Goal: Leave review/rating

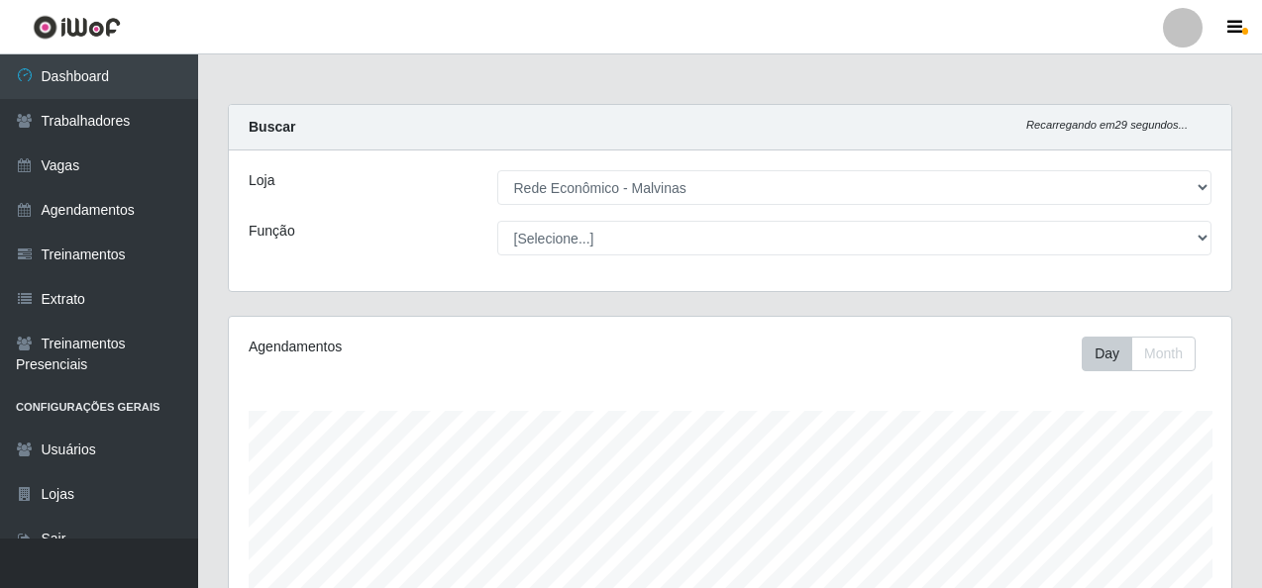
select select "194"
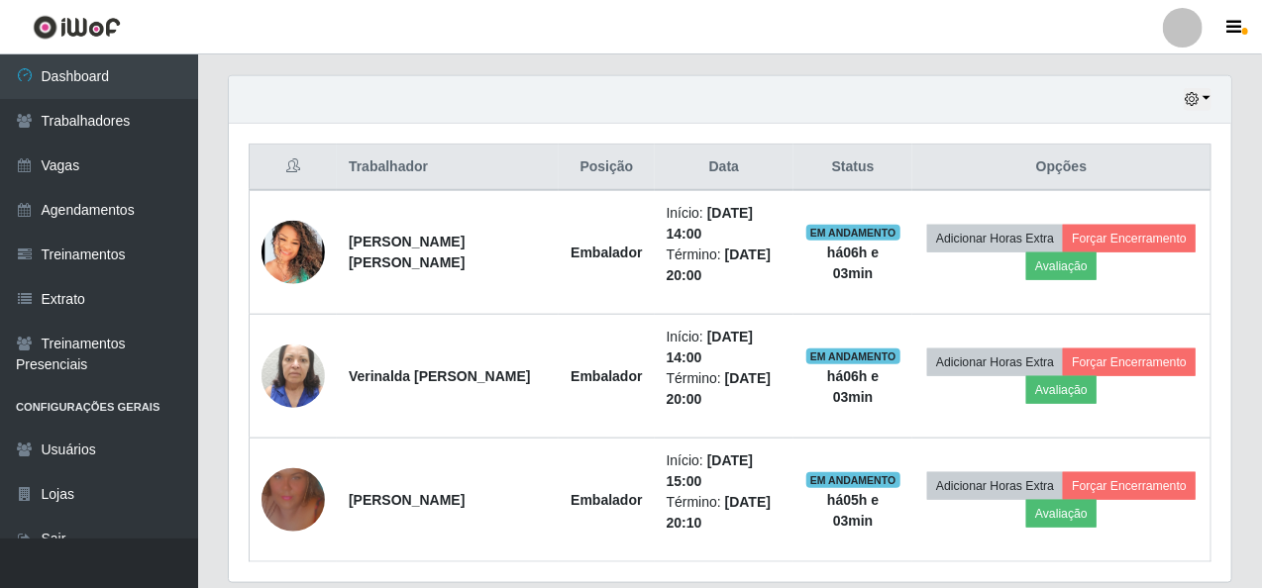
scroll to position [693, 0]
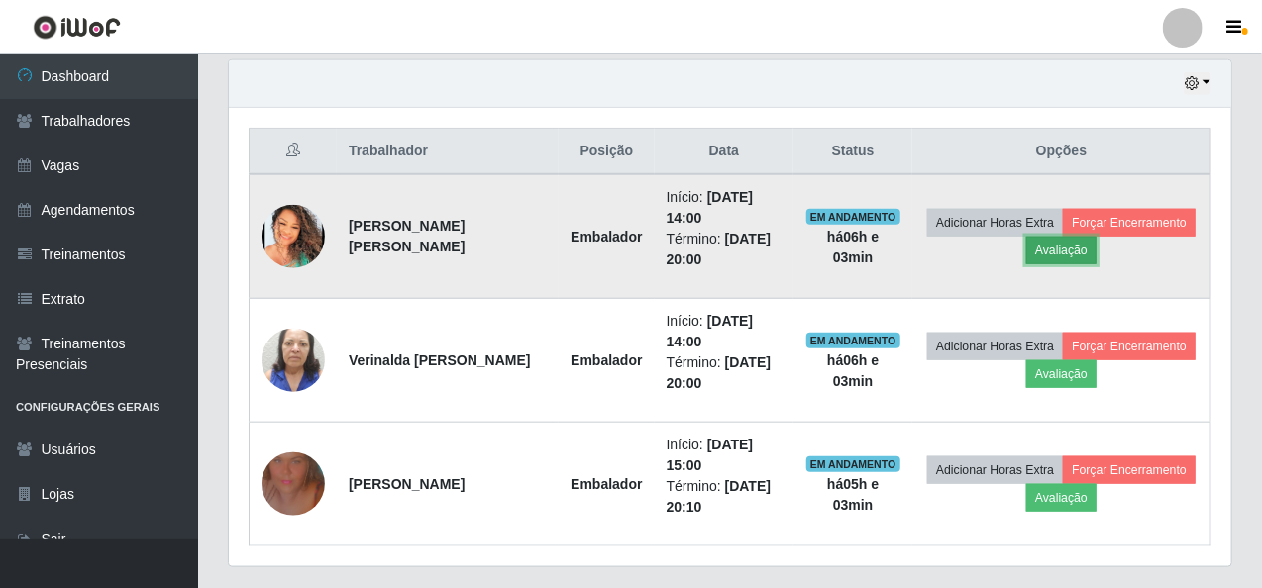
click at [1039, 245] on button "Avaliação" at bounding box center [1061, 251] width 70 height 28
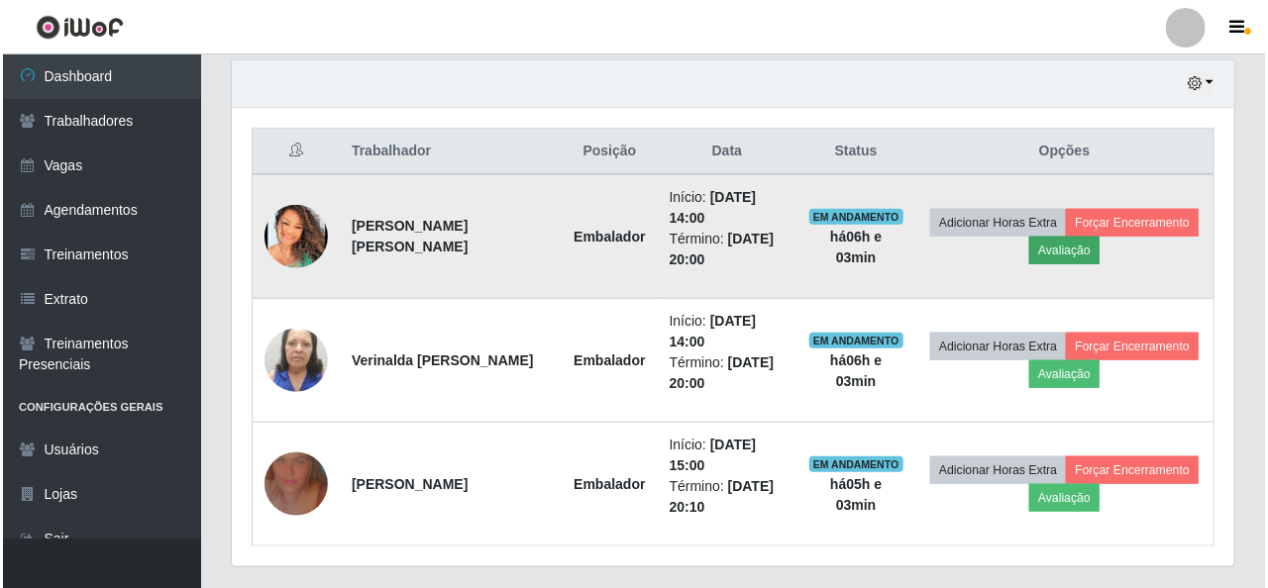
scroll to position [411, 994]
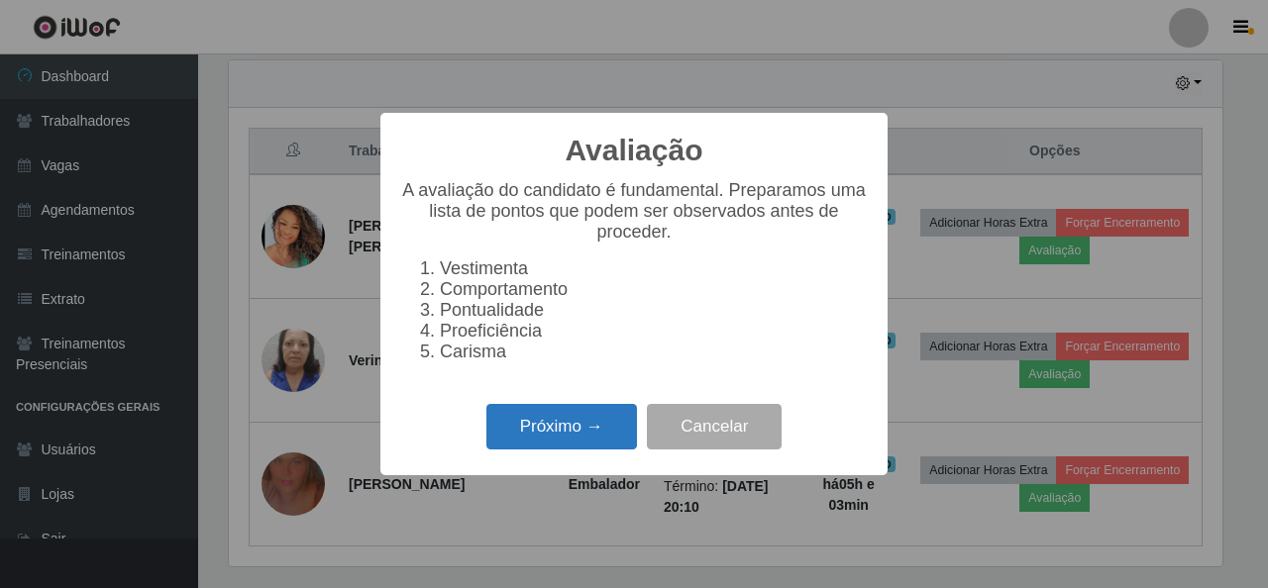
click at [582, 438] on button "Próximo →" at bounding box center [561, 427] width 151 height 47
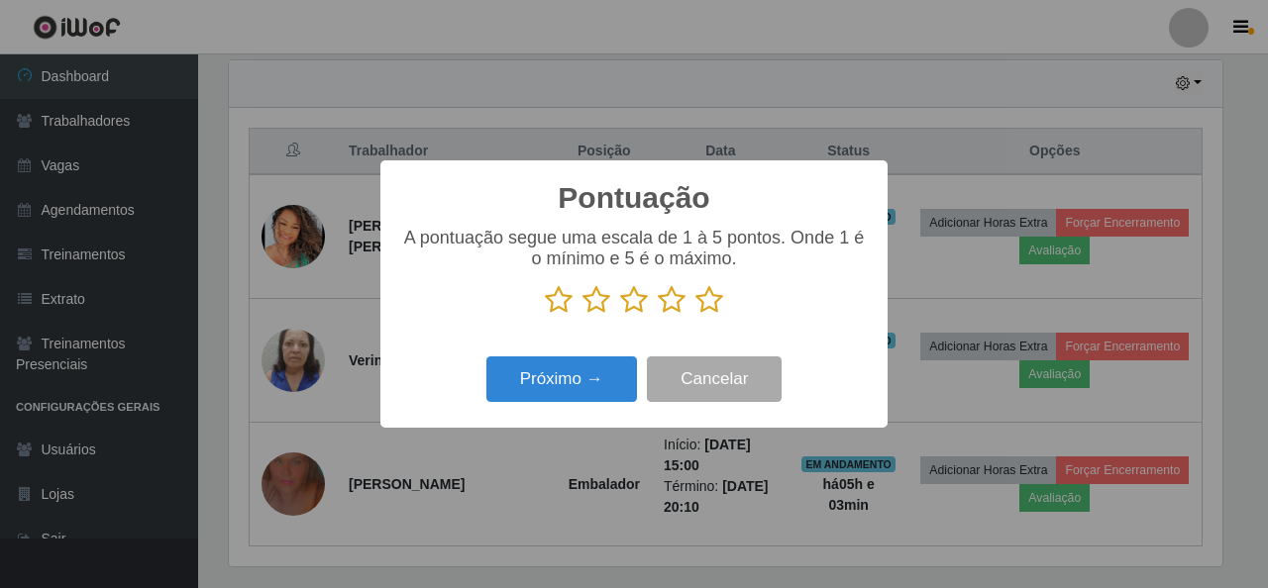
click at [721, 300] on icon at bounding box center [709, 300] width 28 height 30
click at [695, 315] on input "radio" at bounding box center [695, 315] width 0 height 0
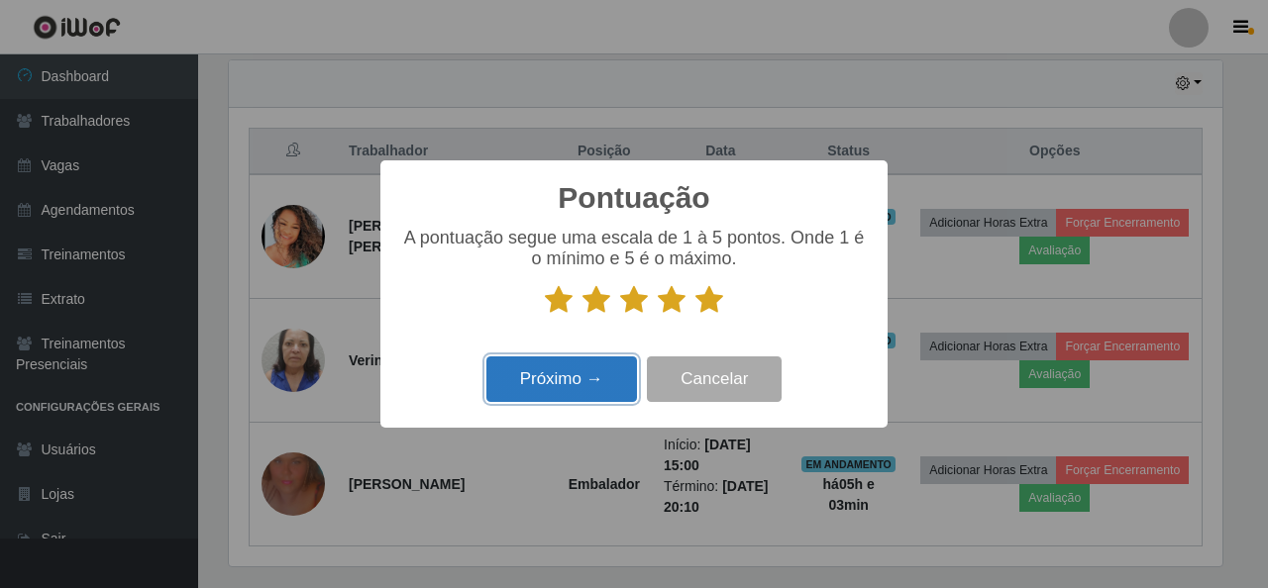
click at [552, 383] on button "Próximo →" at bounding box center [561, 380] width 151 height 47
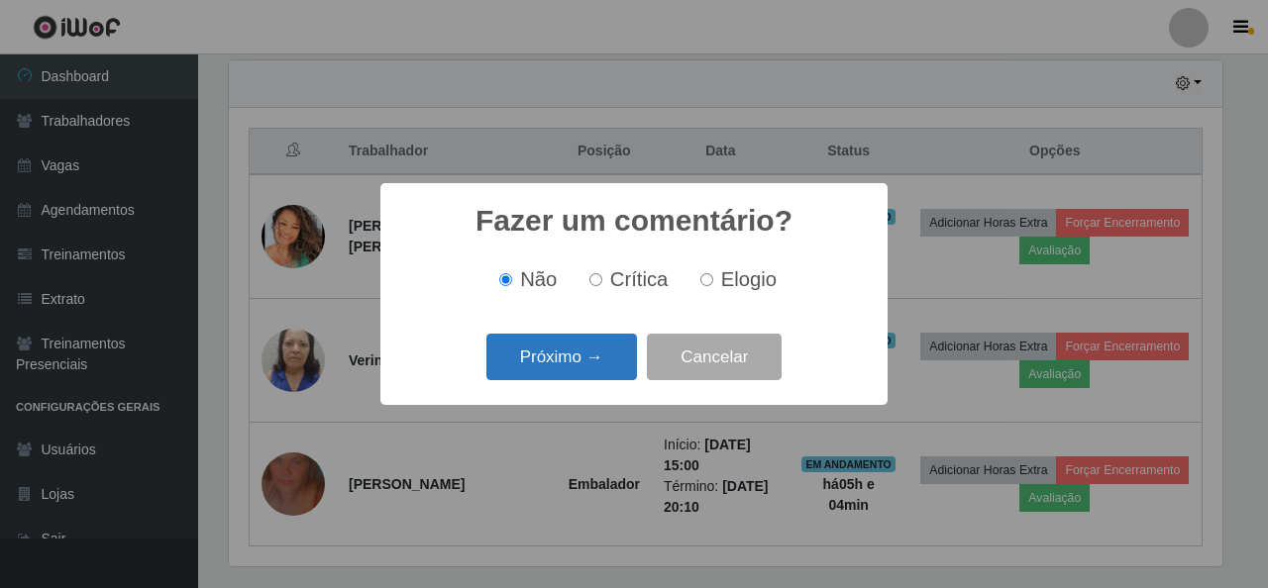
click at [567, 363] on button "Próximo →" at bounding box center [561, 357] width 151 height 47
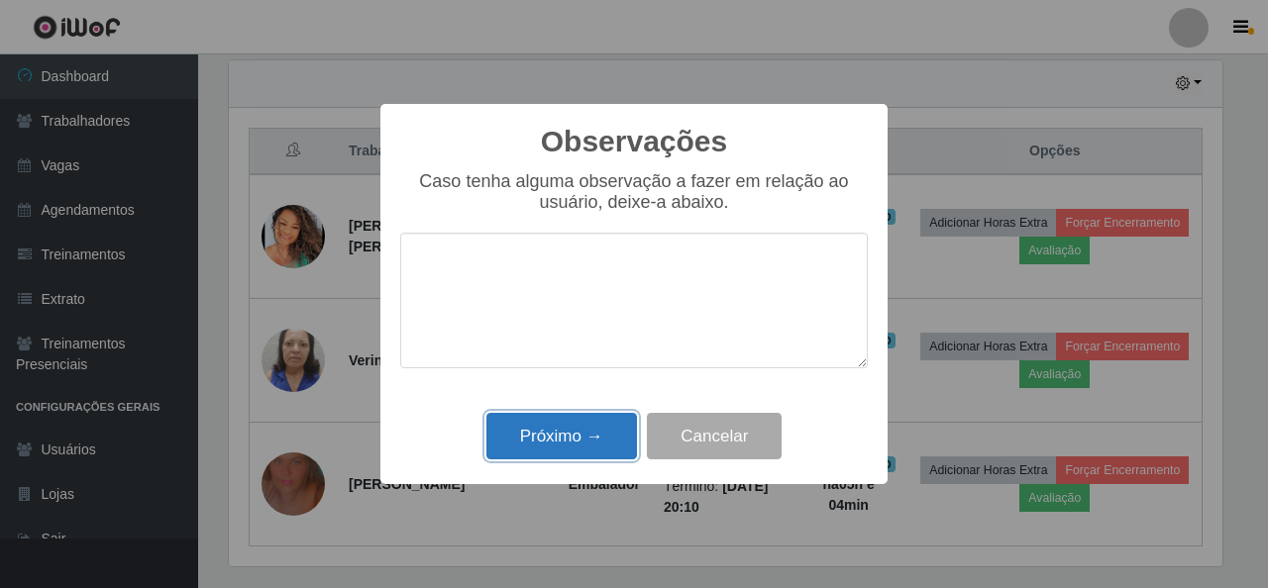
click at [570, 432] on button "Próximo →" at bounding box center [561, 436] width 151 height 47
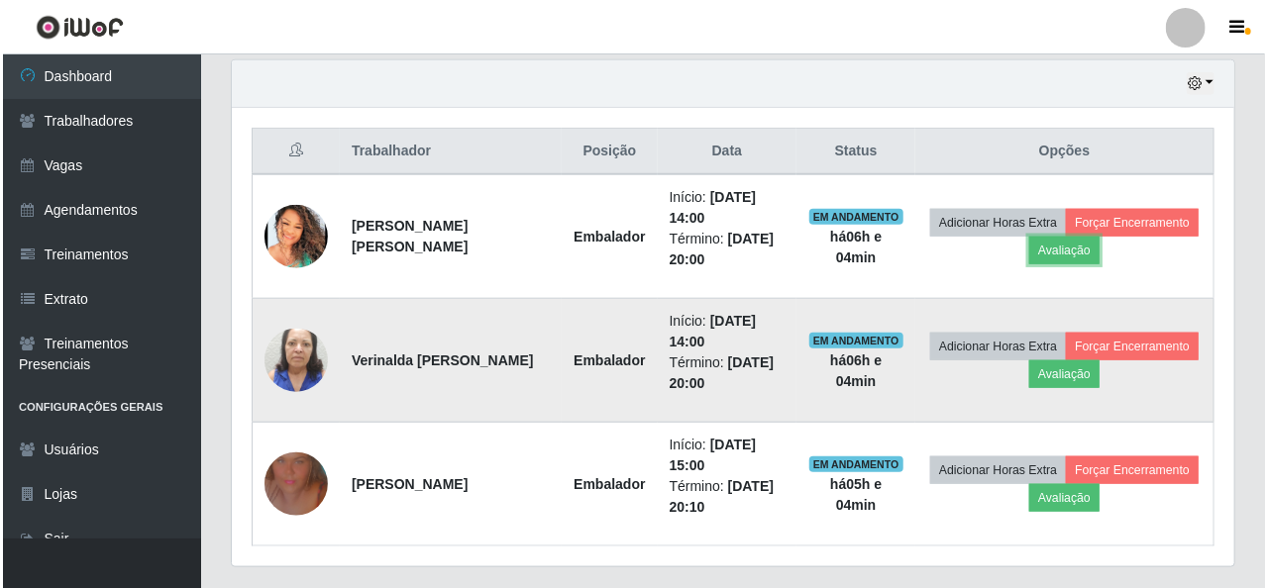
scroll to position [411, 1002]
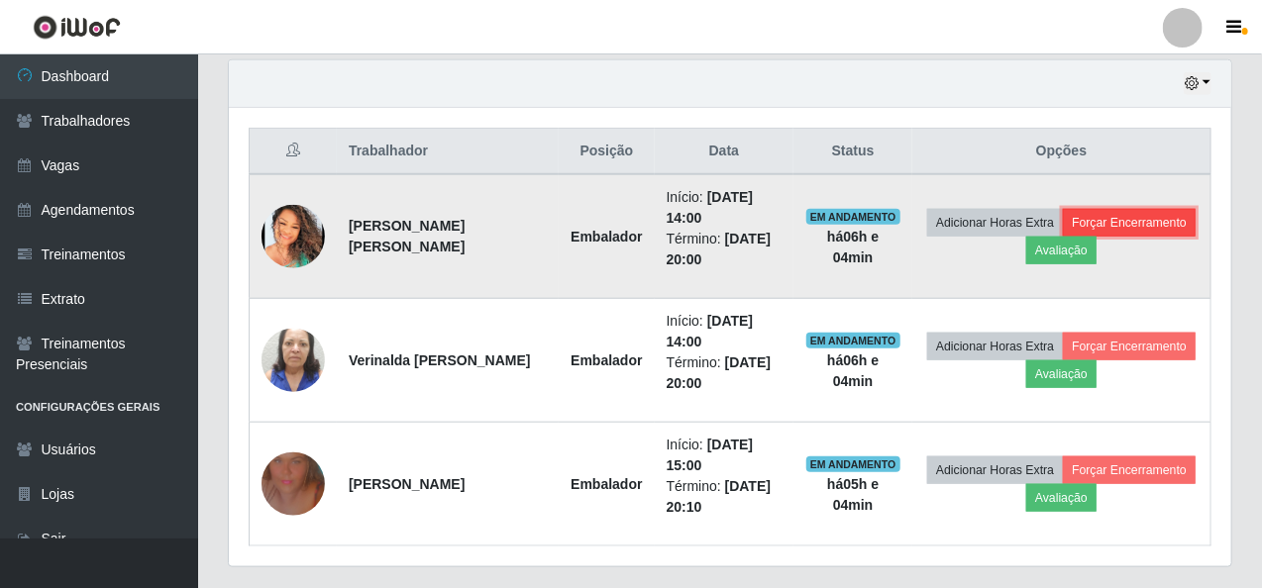
click at [1157, 218] on button "Forçar Encerramento" at bounding box center [1129, 223] width 133 height 28
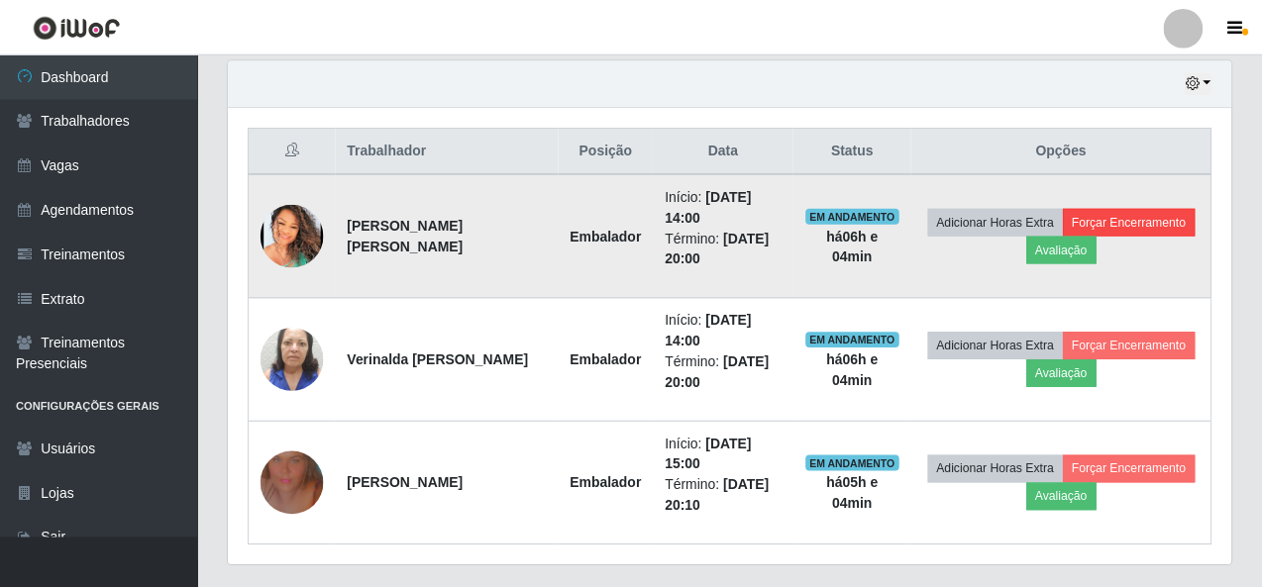
scroll to position [411, 994]
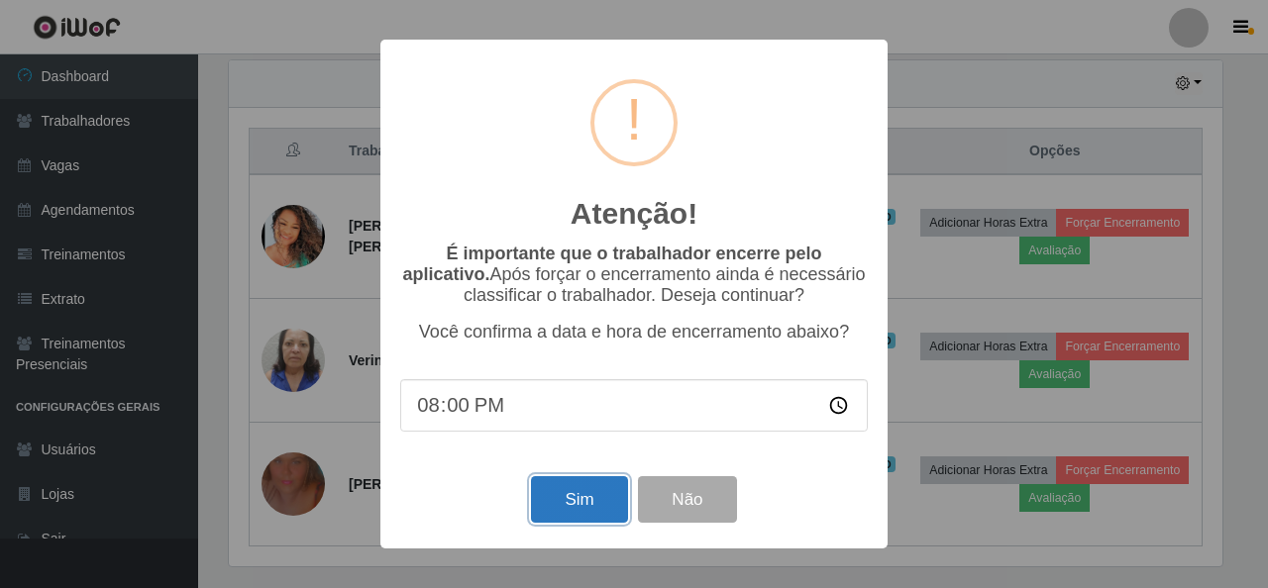
click at [577, 492] on button "Sim" at bounding box center [579, 499] width 96 height 47
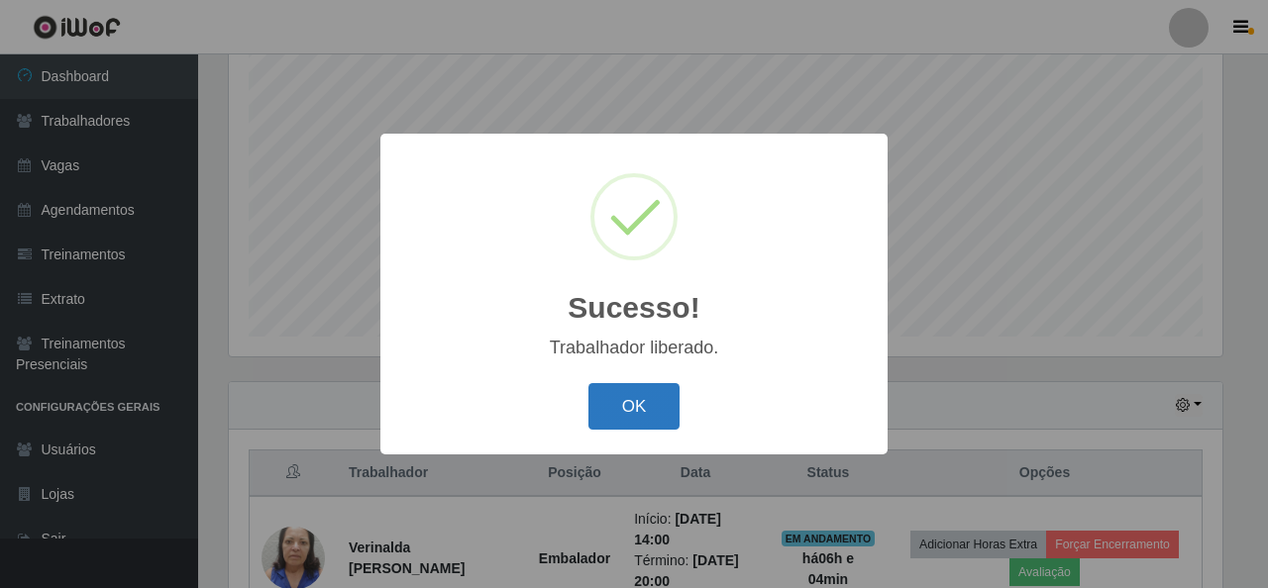
click at [625, 405] on button "OK" at bounding box center [634, 406] width 92 height 47
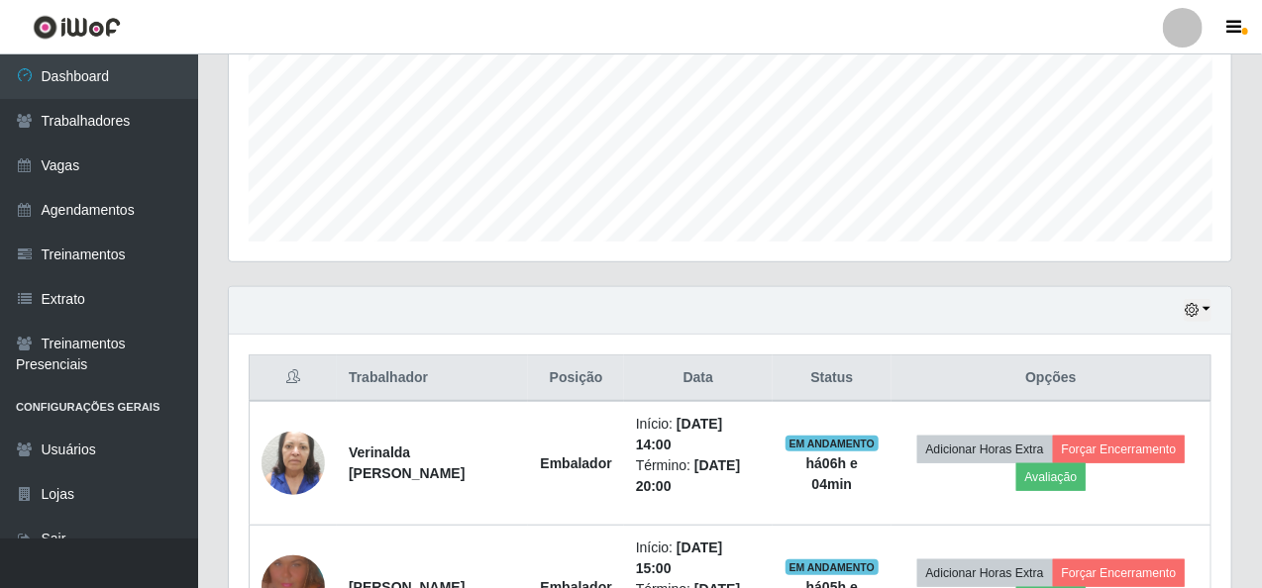
scroll to position [618, 0]
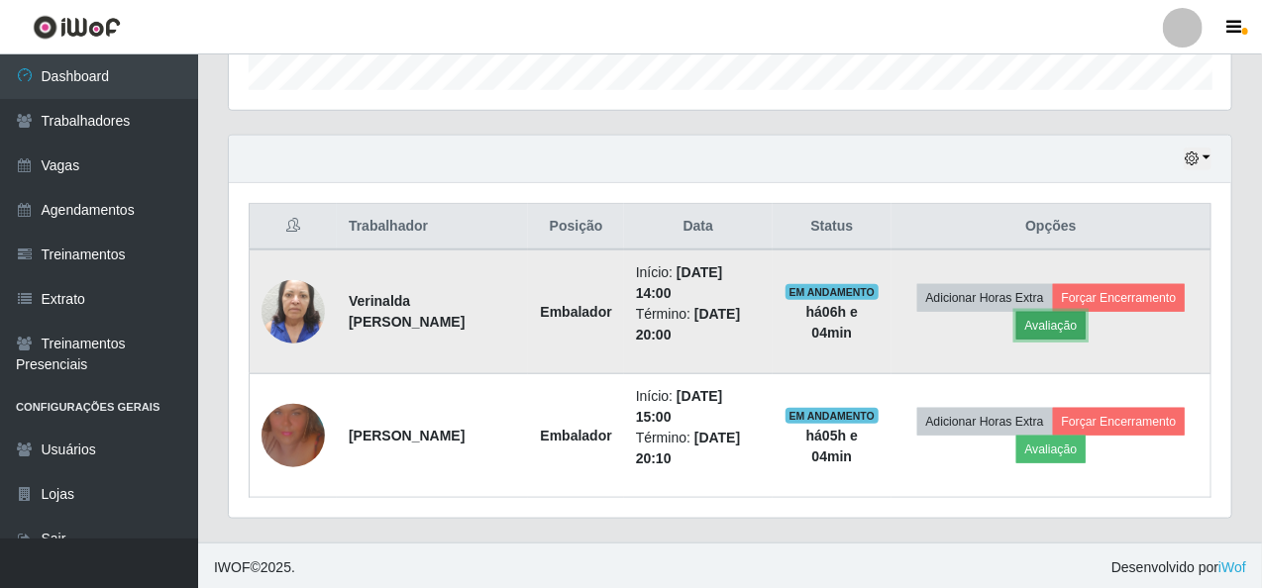
click at [1052, 323] on button "Avaliação" at bounding box center [1051, 326] width 70 height 28
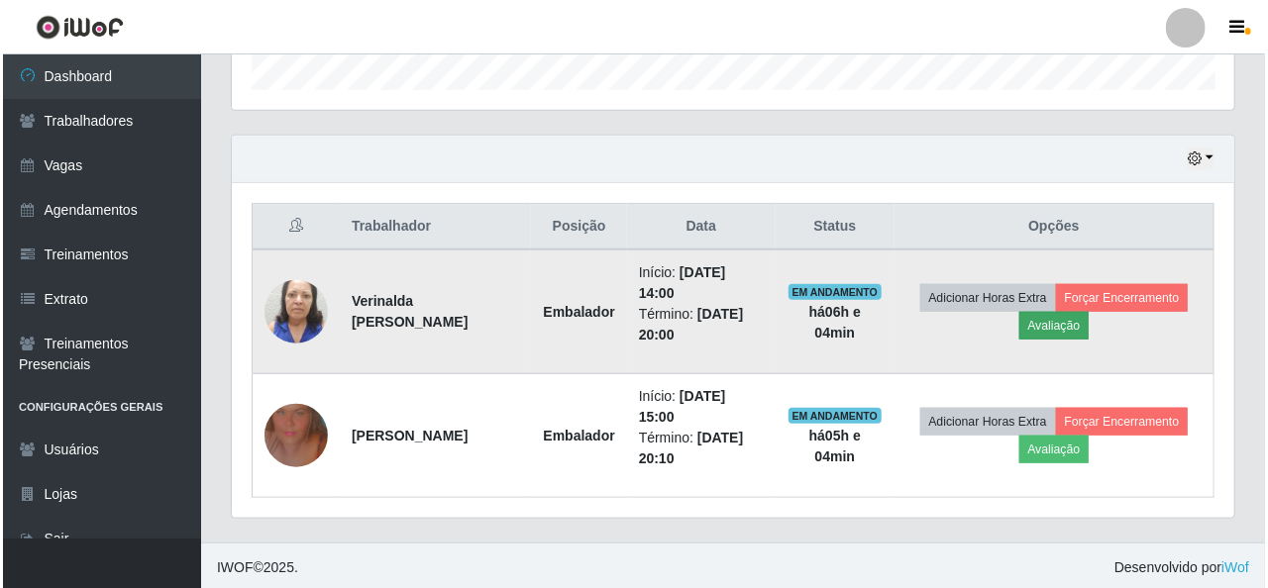
scroll to position [411, 994]
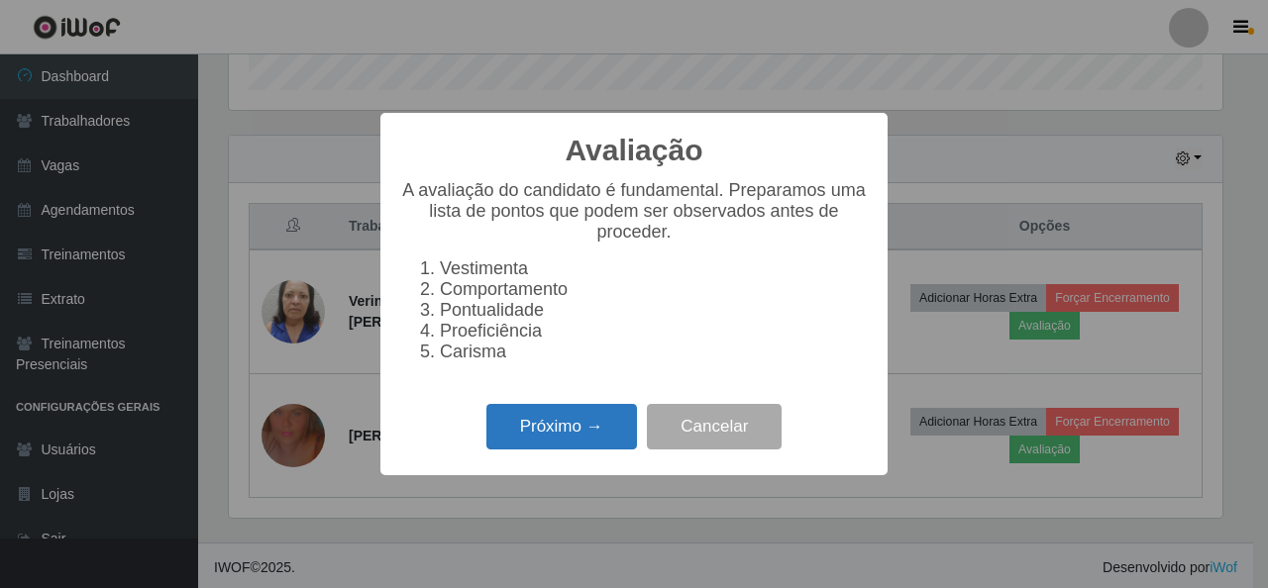
click at [561, 448] on button "Próximo →" at bounding box center [561, 427] width 151 height 47
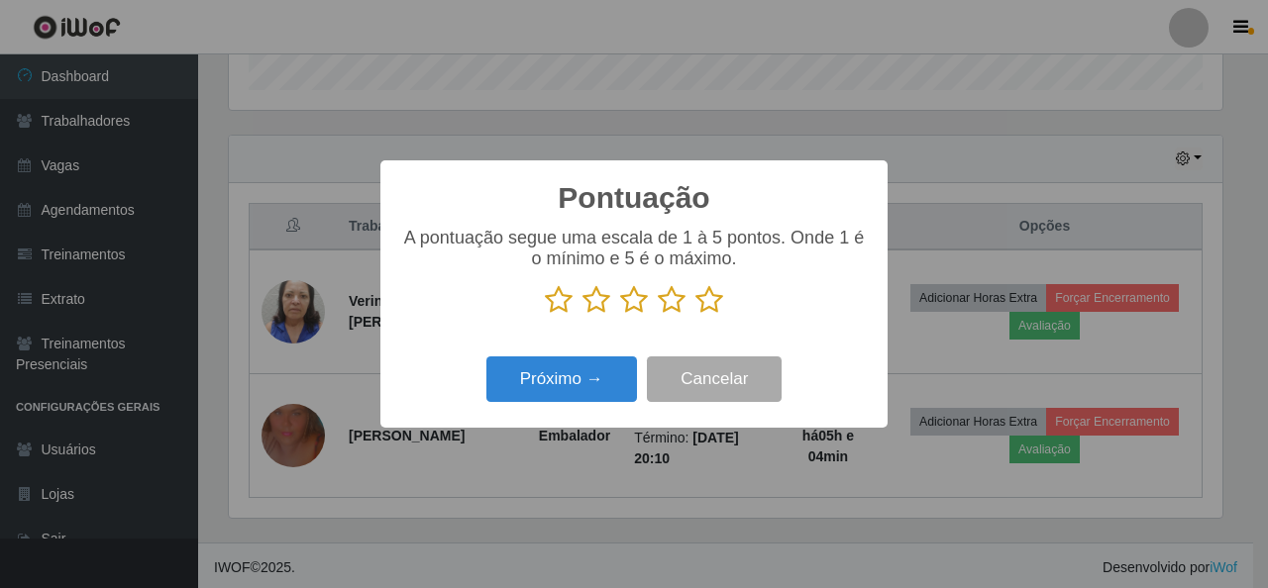
scroll to position [989966, 989382]
click at [712, 295] on icon at bounding box center [709, 300] width 28 height 30
click at [695, 315] on input "radio" at bounding box center [695, 315] width 0 height 0
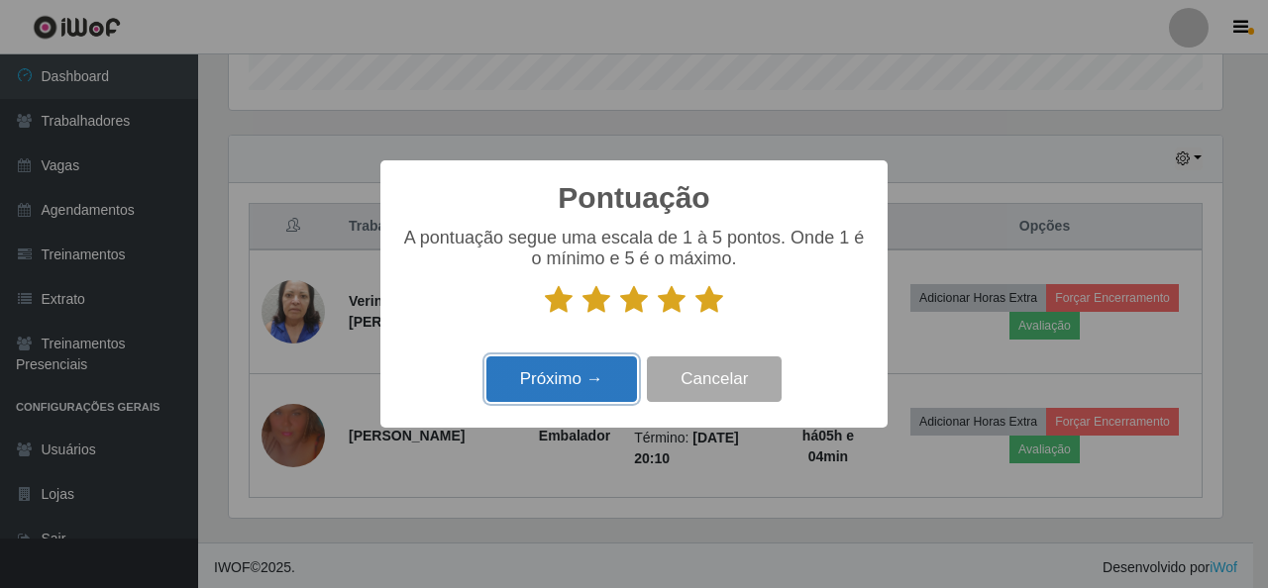
click at [578, 389] on button "Próximo →" at bounding box center [561, 380] width 151 height 47
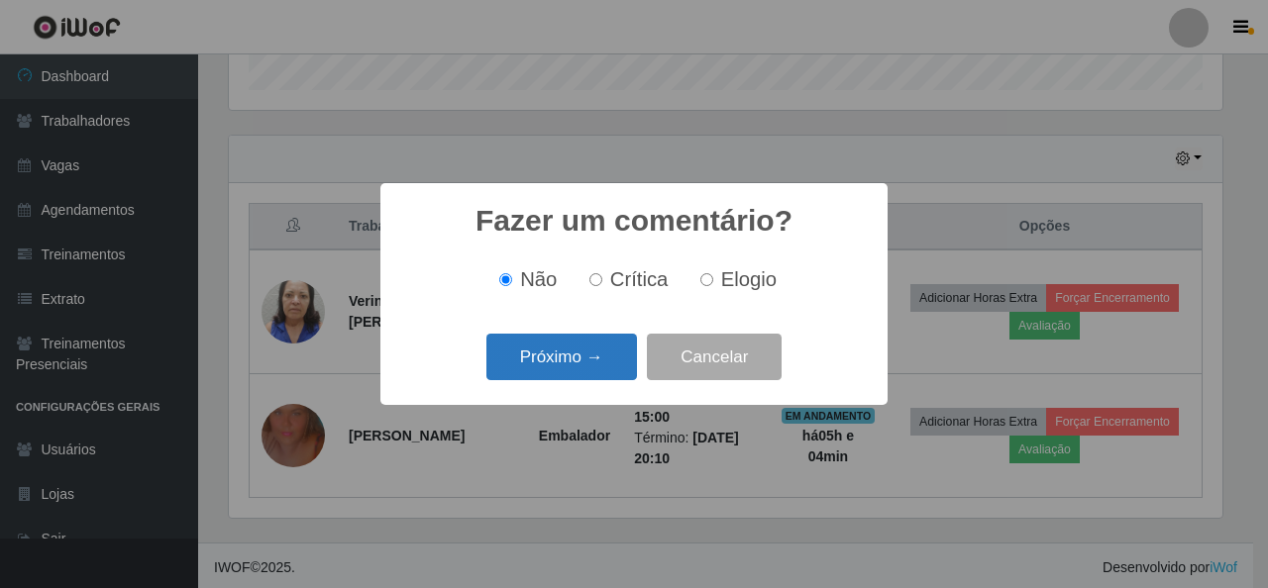
click at [585, 371] on button "Próximo →" at bounding box center [561, 357] width 151 height 47
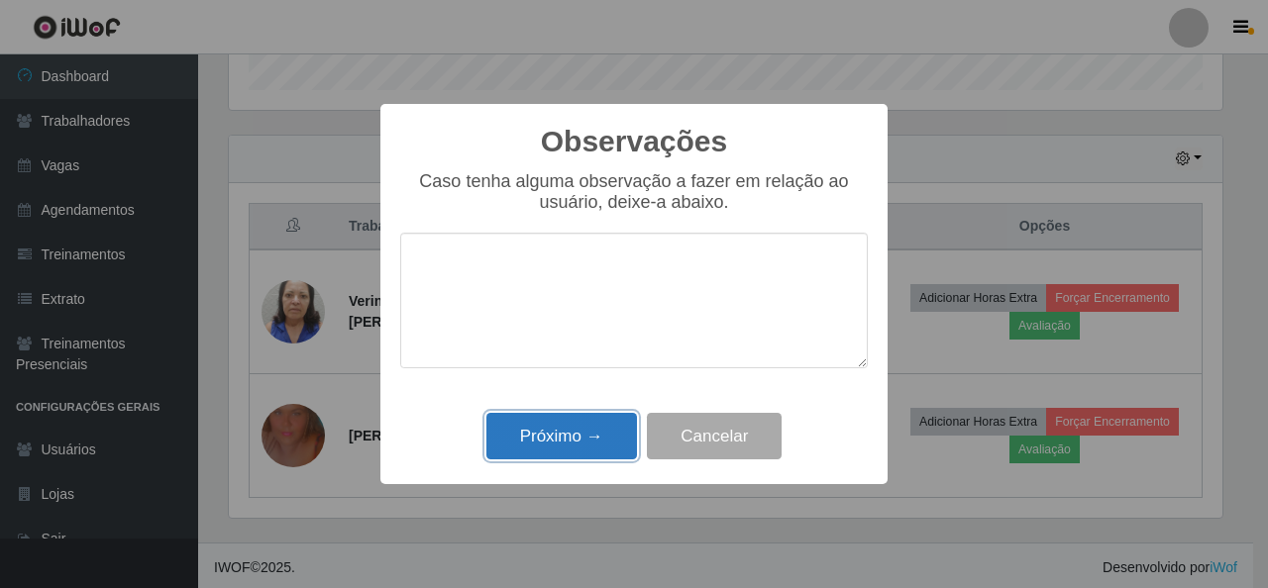
click at [579, 447] on button "Próximo →" at bounding box center [561, 436] width 151 height 47
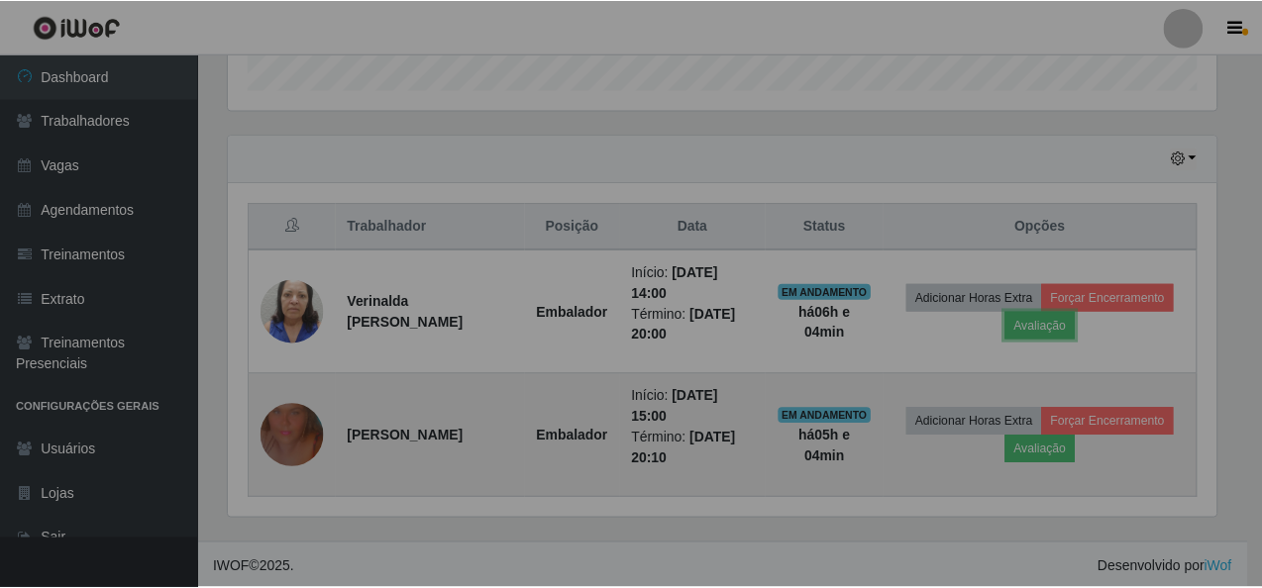
scroll to position [411, 1002]
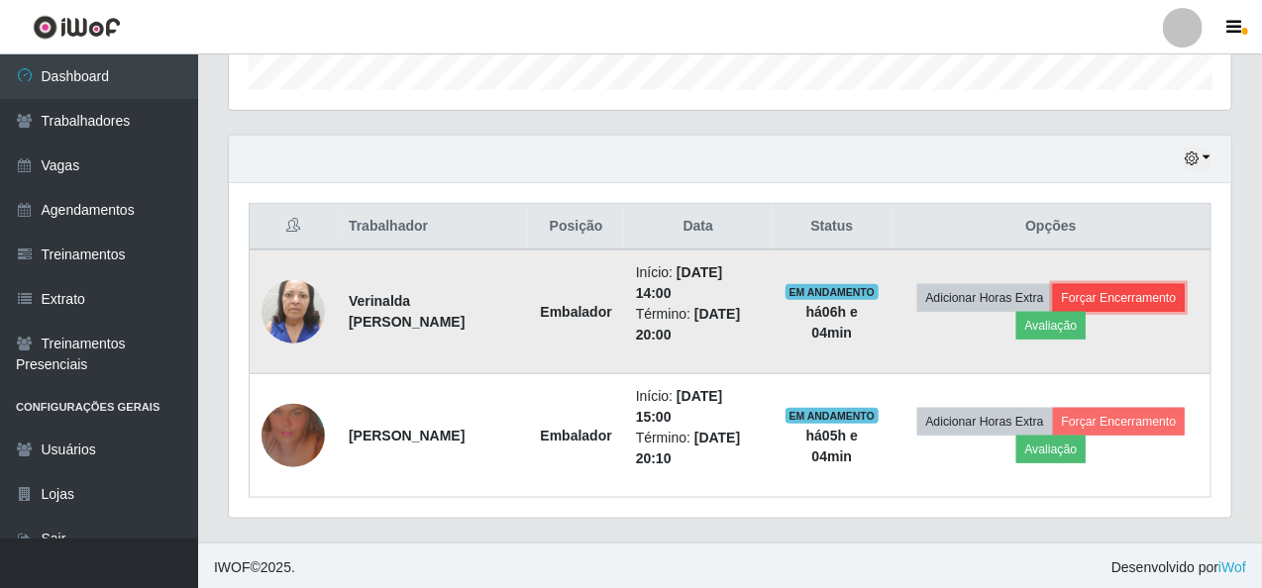
click at [1126, 298] on button "Forçar Encerramento" at bounding box center [1119, 298] width 133 height 28
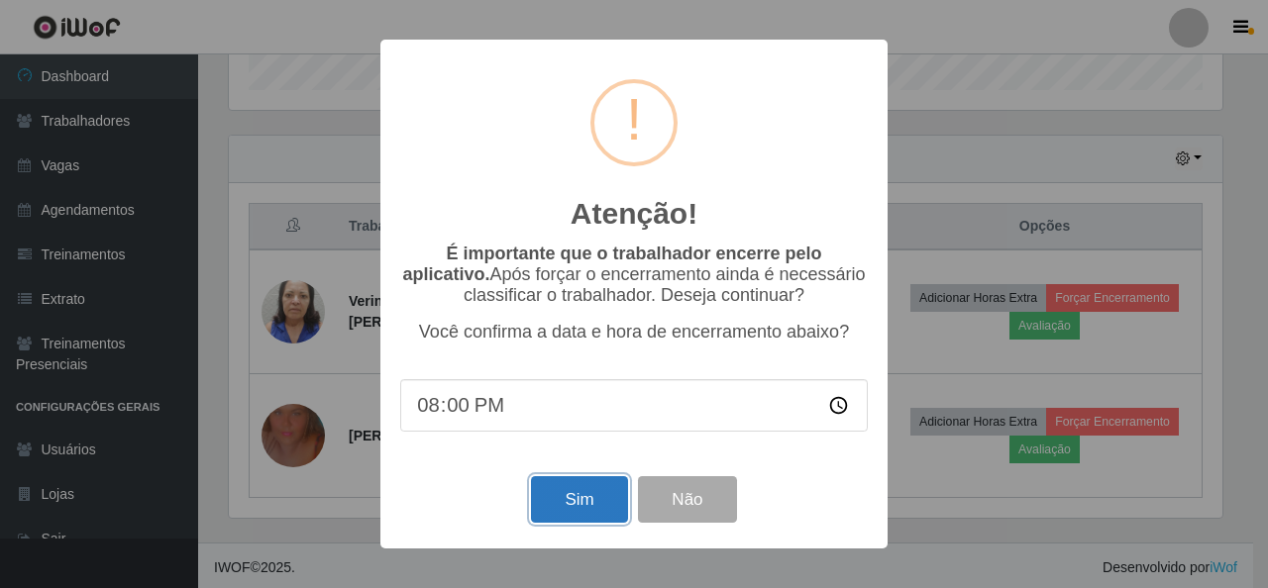
click at [586, 513] on button "Sim" at bounding box center [579, 499] width 96 height 47
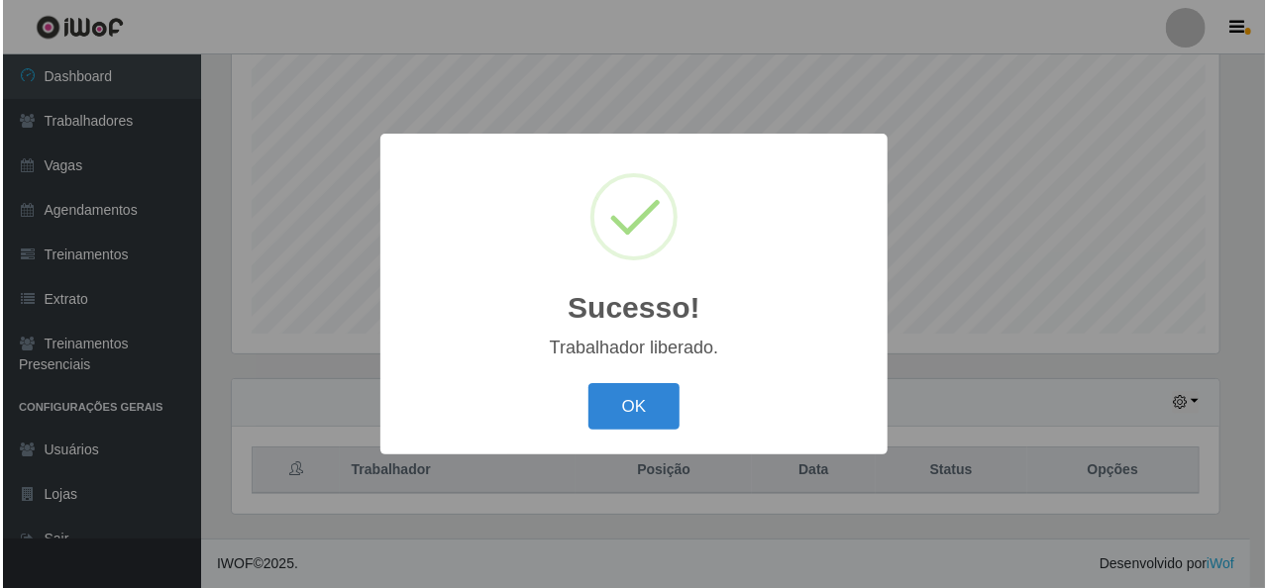
scroll to position [0, 0]
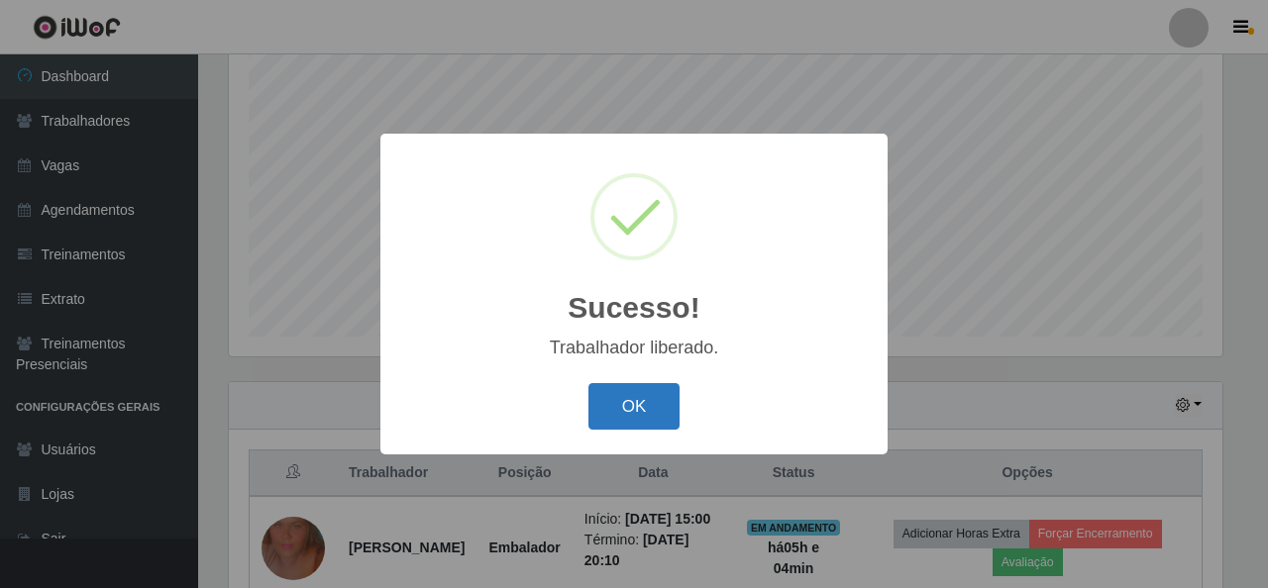
click at [634, 413] on button "OK" at bounding box center [634, 406] width 92 height 47
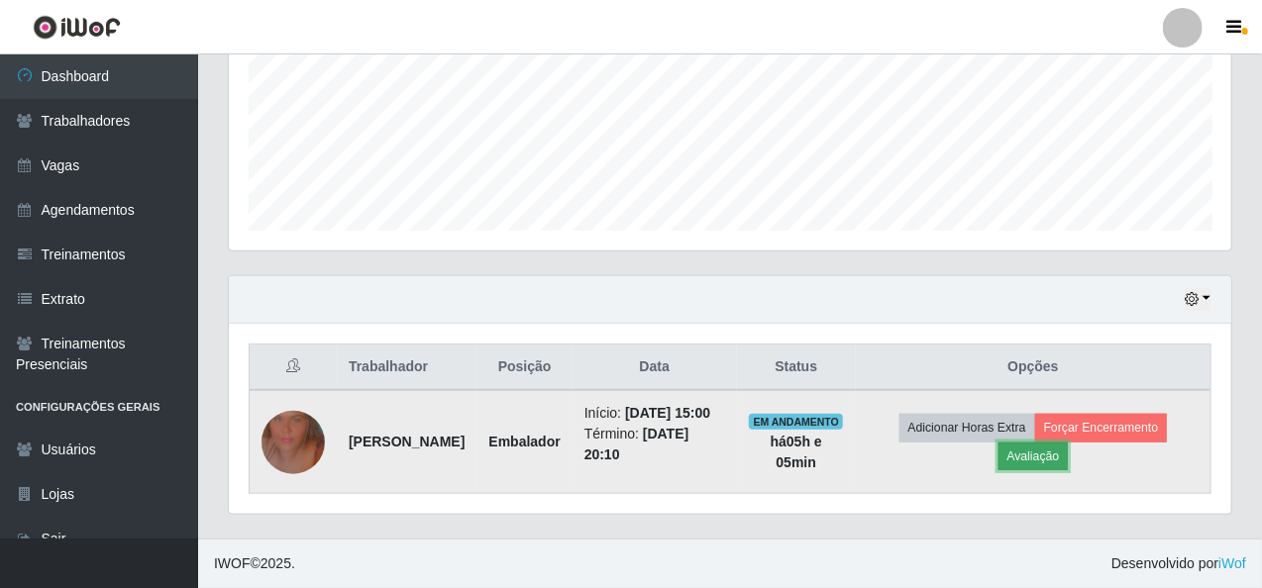
click at [1046, 449] on button "Avaliação" at bounding box center [1033, 457] width 70 height 28
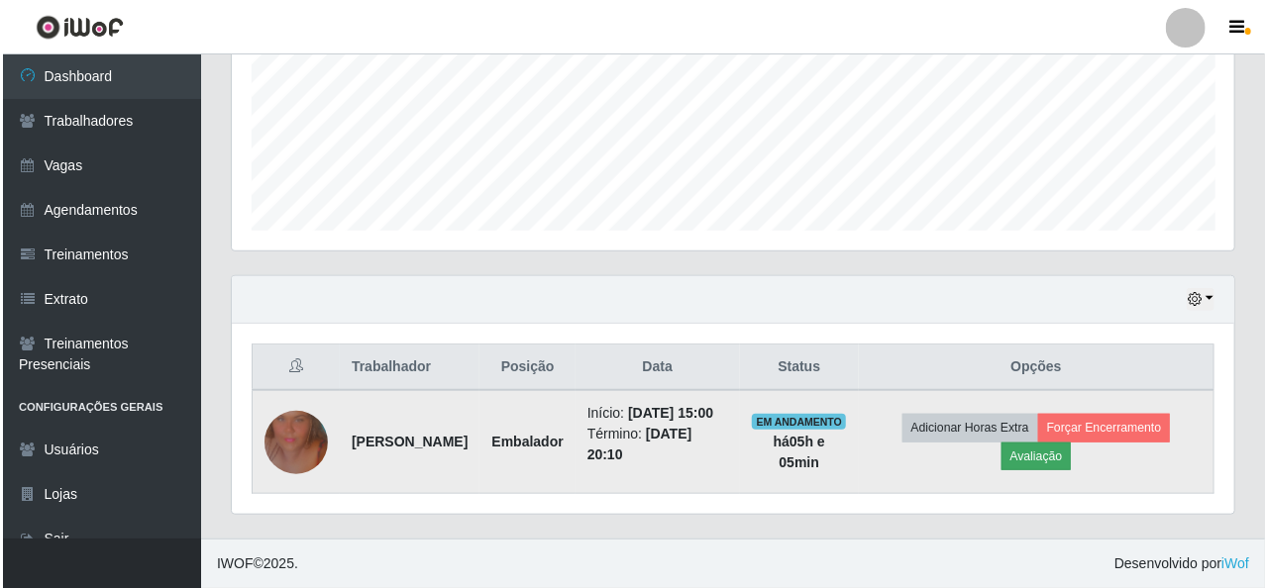
scroll to position [411, 994]
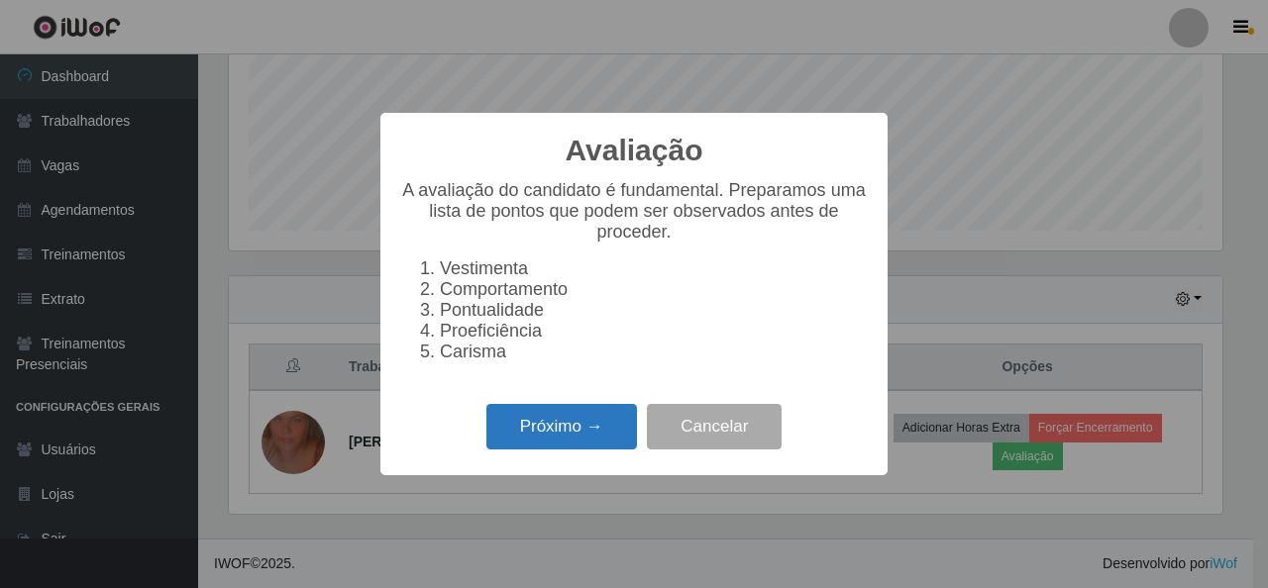
click at [535, 425] on button "Próximo →" at bounding box center [561, 427] width 151 height 47
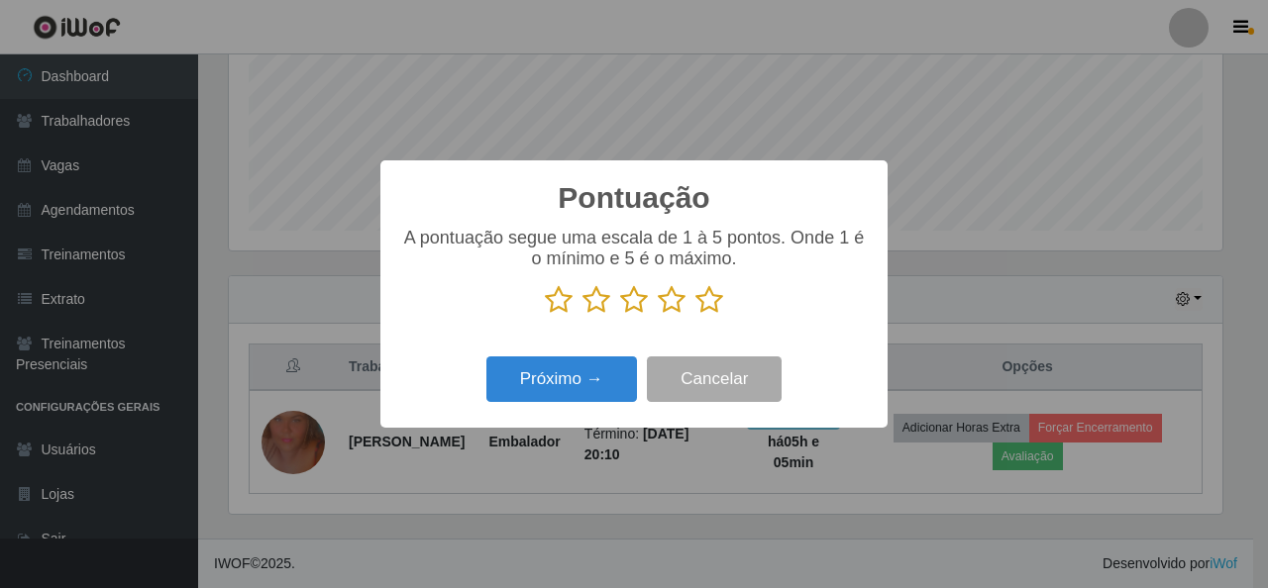
click at [703, 299] on icon at bounding box center [709, 300] width 28 height 30
click at [695, 315] on input "radio" at bounding box center [695, 315] width 0 height 0
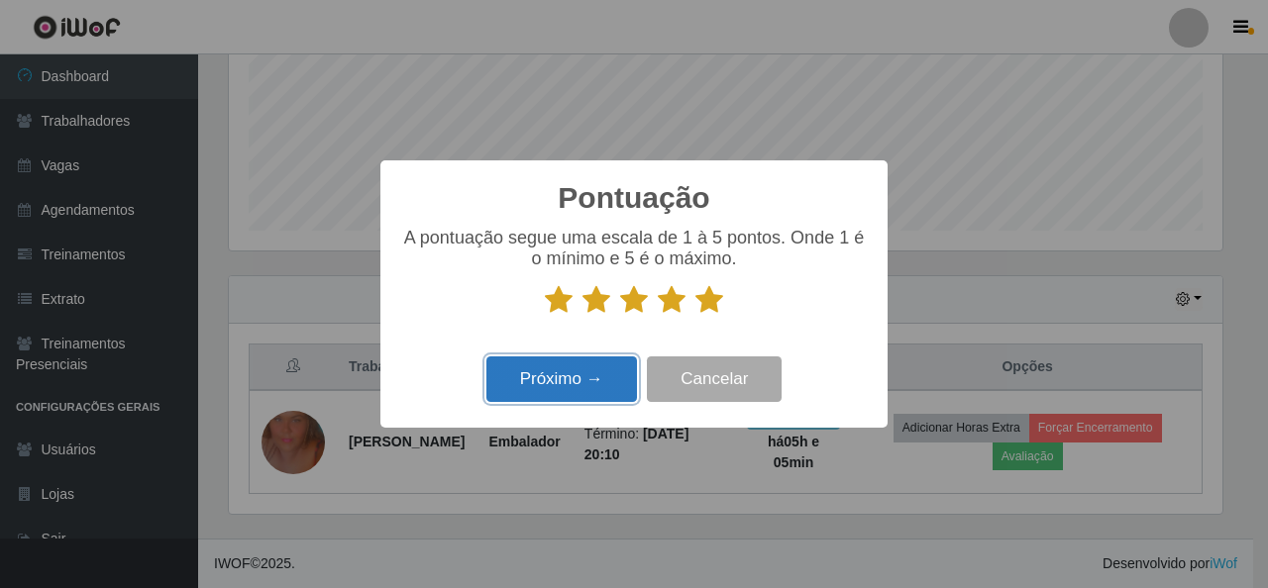
click at [567, 387] on button "Próximo →" at bounding box center [561, 380] width 151 height 47
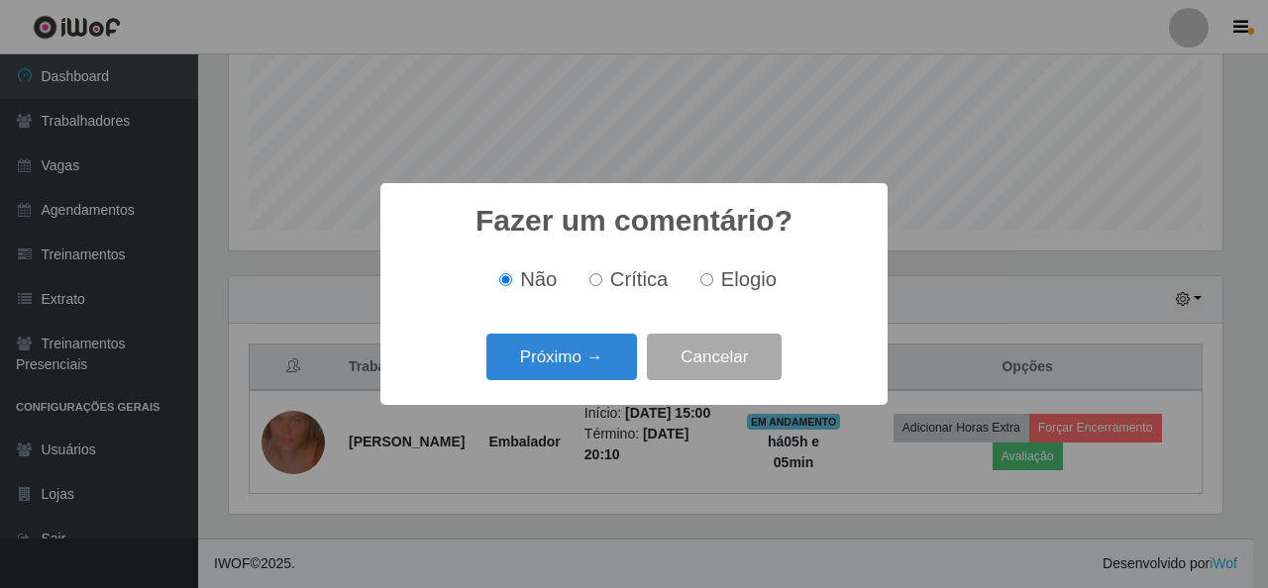
click at [567, 385] on div "Próximo → Cancelar" at bounding box center [633, 357] width 467 height 56
click at [578, 360] on button "Próximo →" at bounding box center [561, 357] width 151 height 47
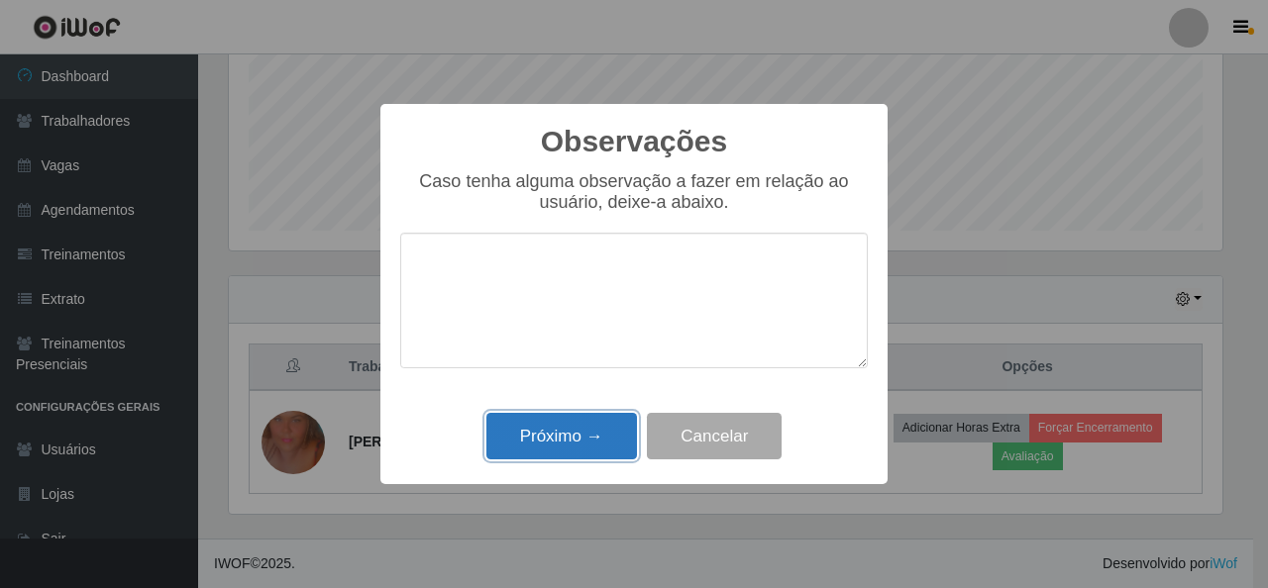
click at [569, 438] on button "Próximo →" at bounding box center [561, 436] width 151 height 47
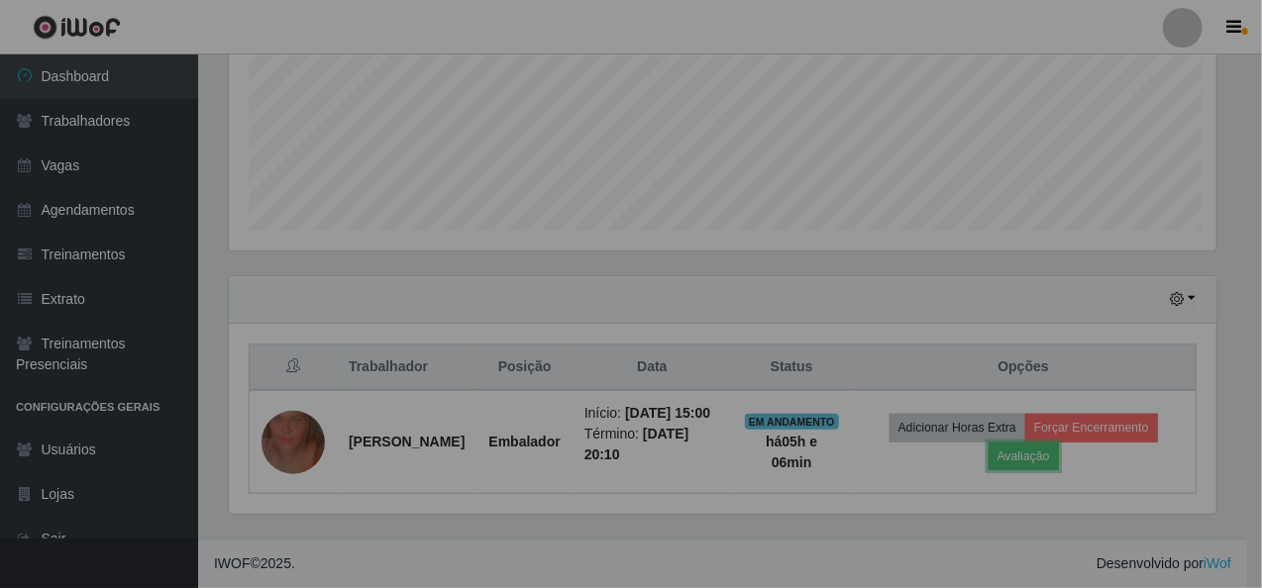
scroll to position [411, 1002]
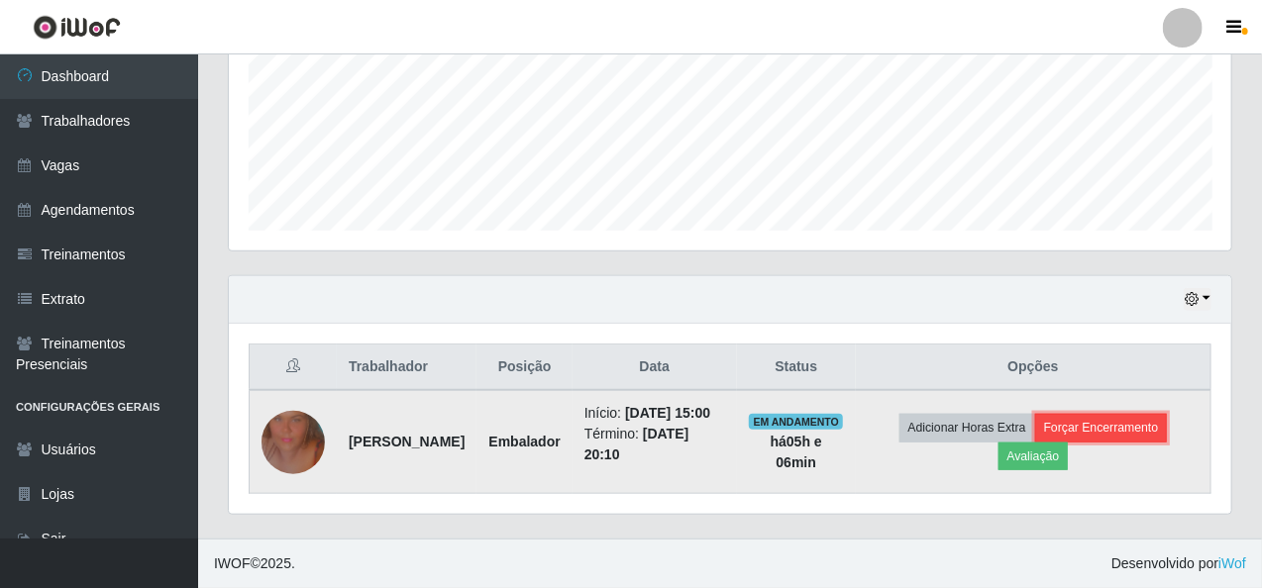
click at [1102, 414] on button "Forçar Encerramento" at bounding box center [1101, 428] width 133 height 28
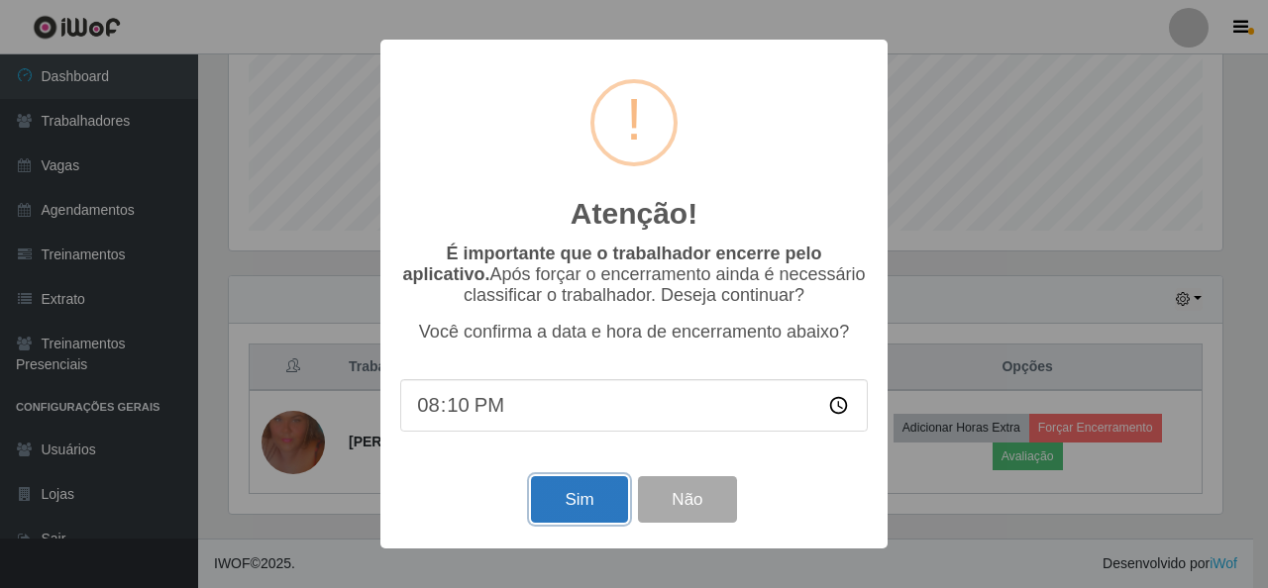
click at [581, 523] on button "Sim" at bounding box center [579, 499] width 96 height 47
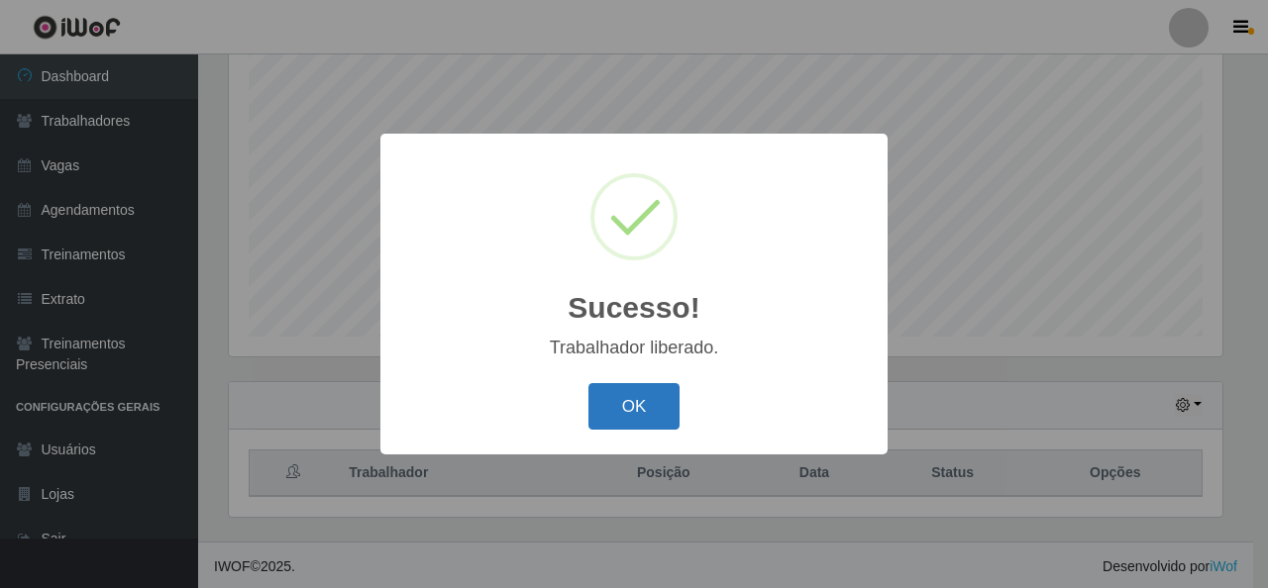
click at [627, 409] on button "OK" at bounding box center [634, 406] width 92 height 47
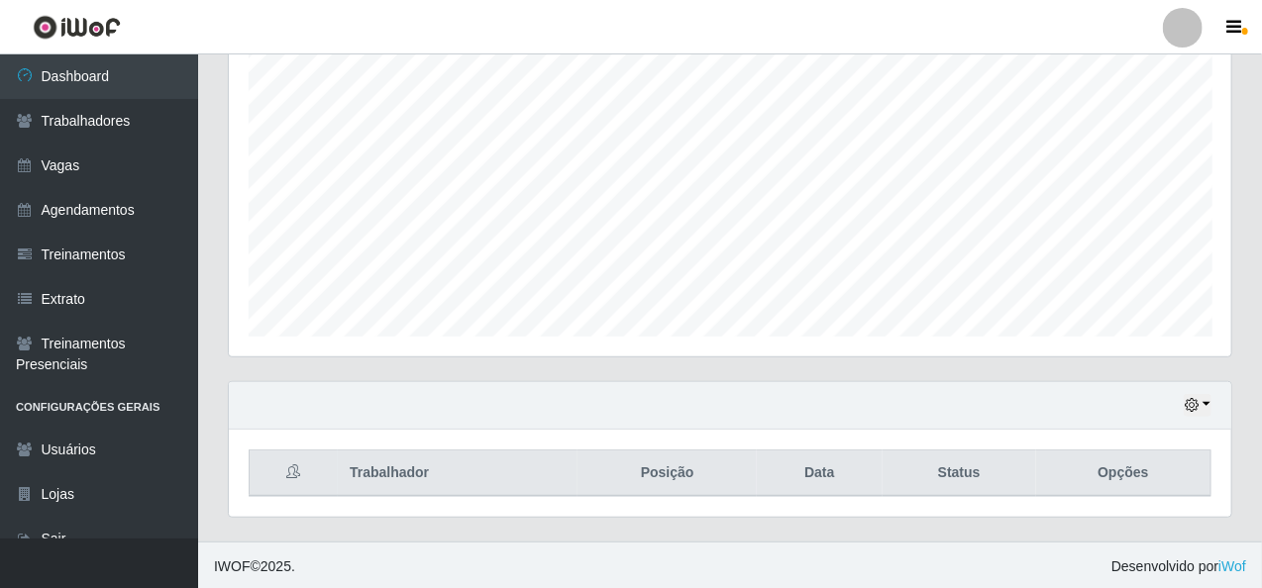
scroll to position [411, 1002]
